Goal: Understand process/instructions: Learn about a topic

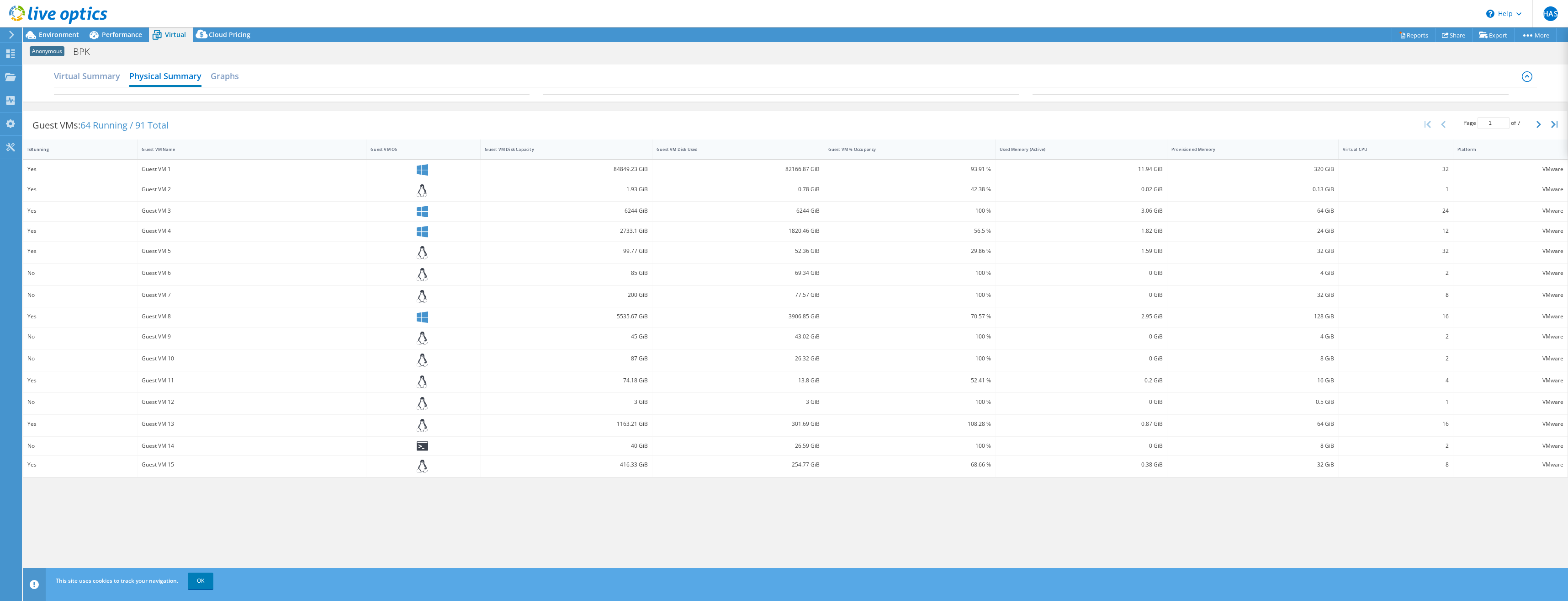
select select "[GEOGRAPHIC_DATA]"
select select "USD"
click at [96, 35] on icon at bounding box center [94, 35] width 9 height 8
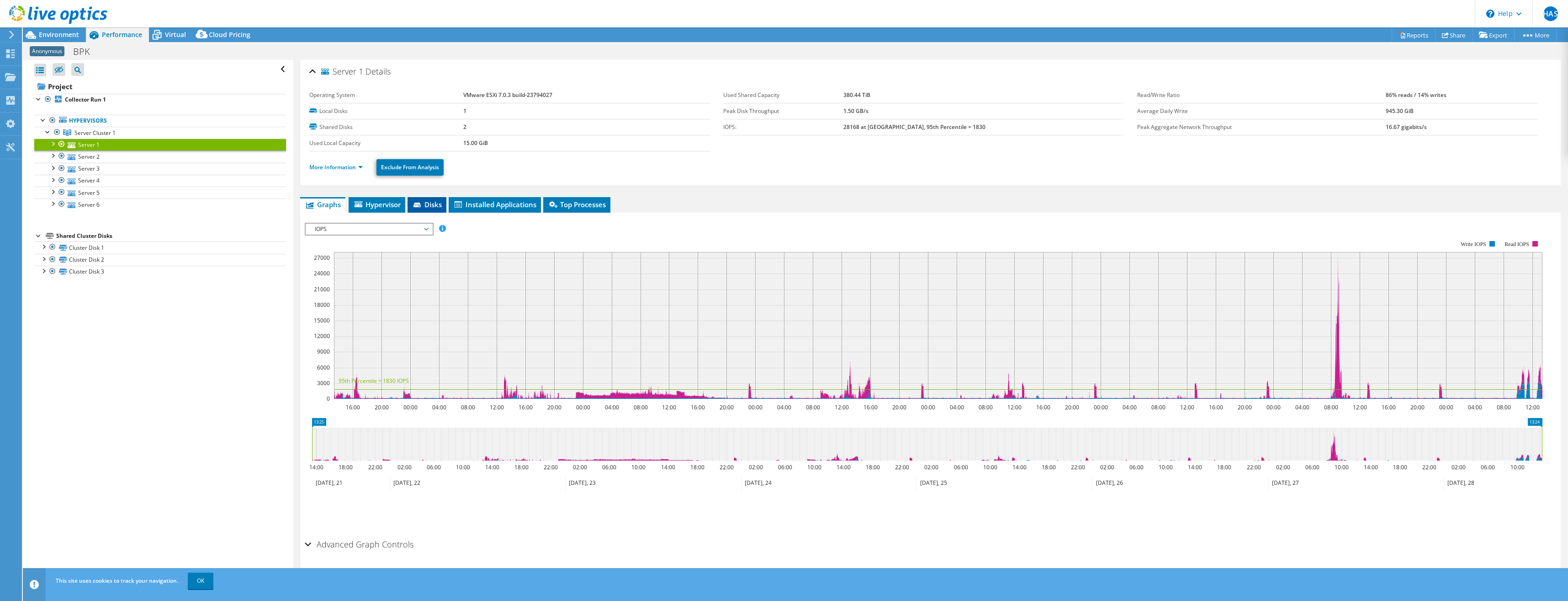
click at [412, 202] on li "Disks" at bounding box center [427, 204] width 39 height 15
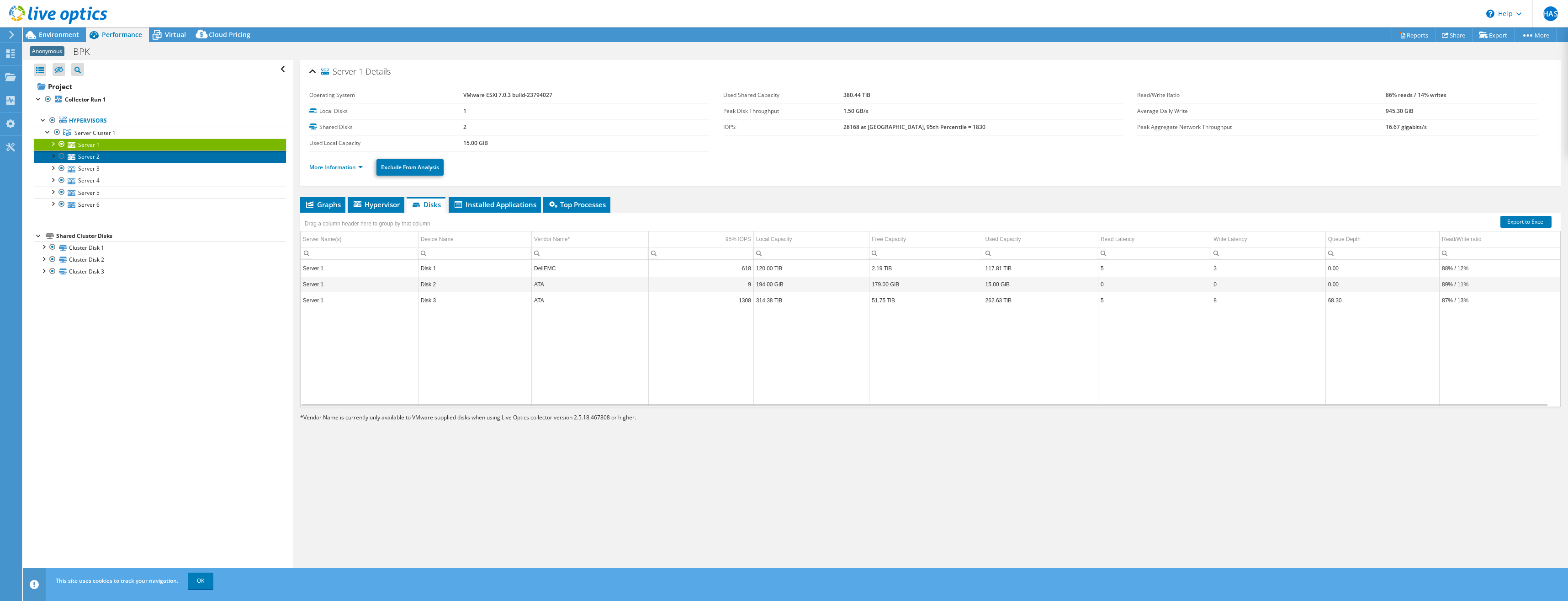
click at [93, 154] on link "Server 2" at bounding box center [160, 156] width 252 height 12
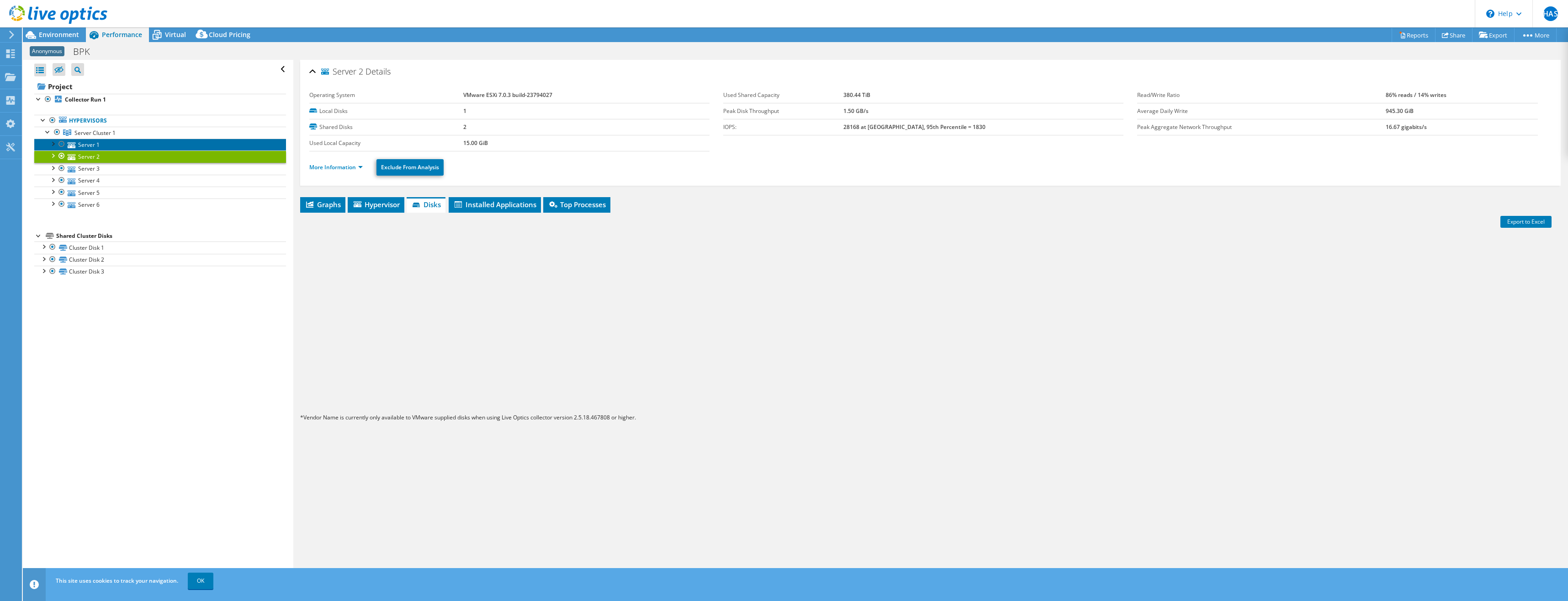
click at [95, 145] on link "Server 1" at bounding box center [160, 144] width 252 height 12
